Goal: Task Accomplishment & Management: Manage account settings

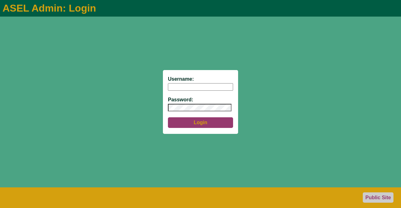
type input "aseladmin"
click at [197, 121] on button "Login" at bounding box center [200, 122] width 65 height 11
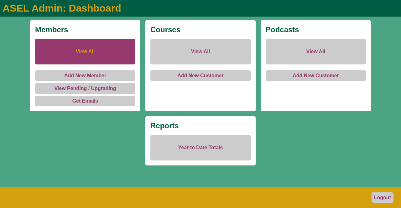
click at [81, 48] on link "View All" at bounding box center [85, 52] width 100 height 26
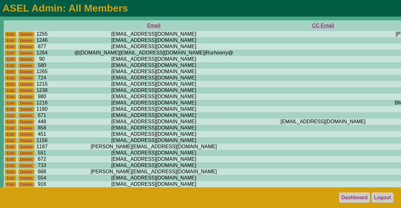
scroll to position [0, 227]
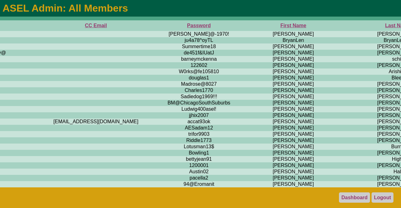
click at [238, 23] on th "First Name" at bounding box center [293, 25] width 111 height 11
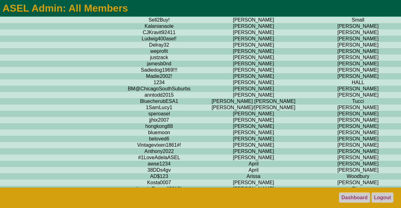
scroll to position [0, 267]
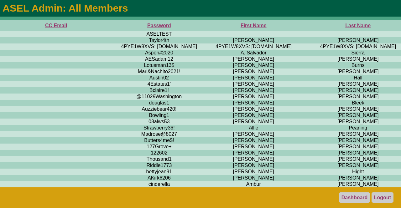
click at [309, 25] on th "Last Name" at bounding box center [358, 25] width 98 height 11
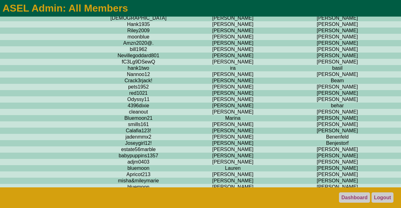
scroll to position [0, 287]
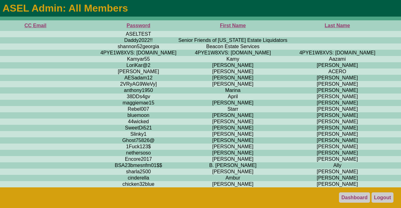
click at [177, 25] on th "First Name" at bounding box center [232, 25] width 111 height 11
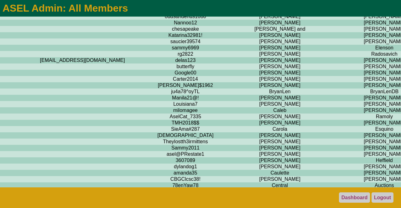
scroll to position [619, 240]
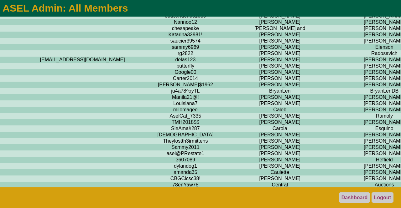
click at [382, 197] on link "Logout" at bounding box center [382, 198] width 22 height 10
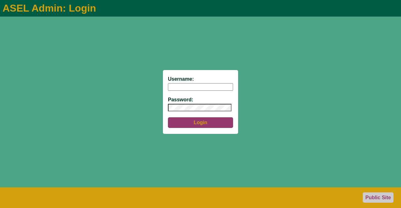
type input "aseladmin"
click at [194, 122] on button "Login" at bounding box center [200, 122] width 65 height 11
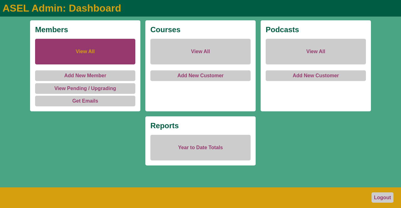
click at [67, 51] on link "View All" at bounding box center [85, 52] width 100 height 26
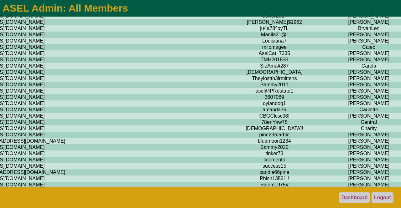
scroll to position [0, 152]
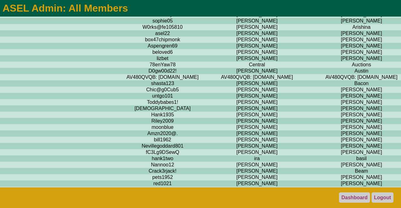
scroll to position [0, 263]
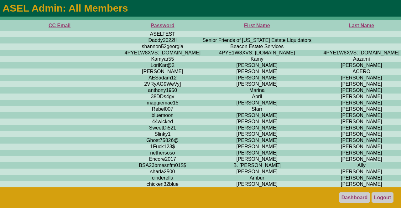
click at [201, 24] on th "First Name" at bounding box center [256, 25] width 111 height 11
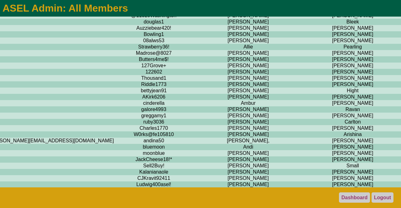
scroll to position [0, 272]
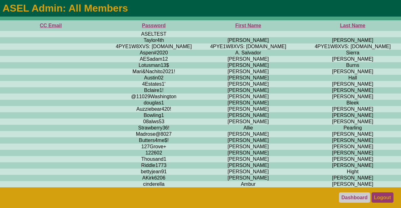
click at [376, 198] on link "Logout" at bounding box center [382, 198] width 22 height 10
